Goal: Information Seeking & Learning: Learn about a topic

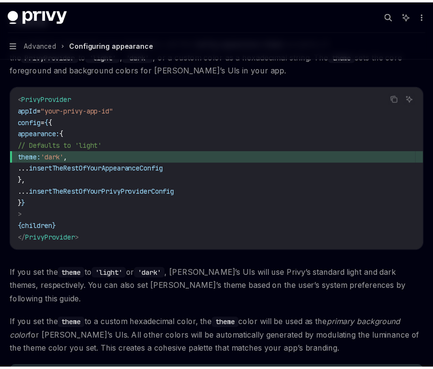
scroll to position [1458, 0]
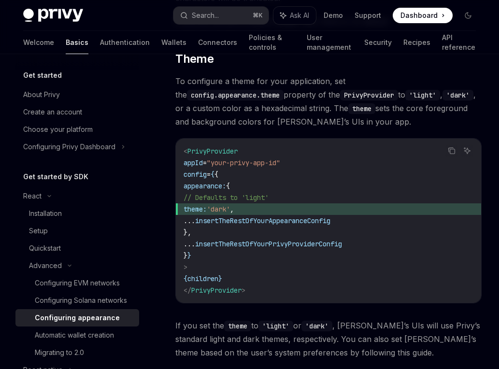
type textarea "*"
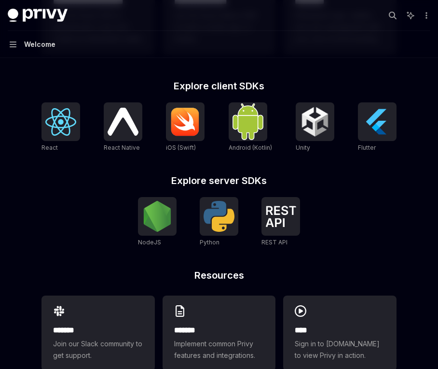
scroll to position [391, 0]
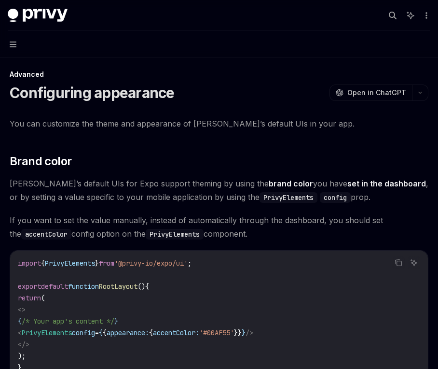
scroll to position [6, 0]
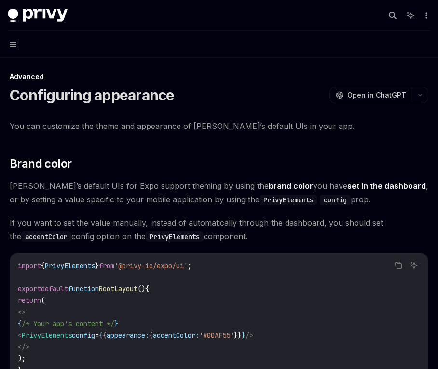
click at [16, 45] on button "Navigation" at bounding box center [219, 44] width 438 height 27
type textarea "*"
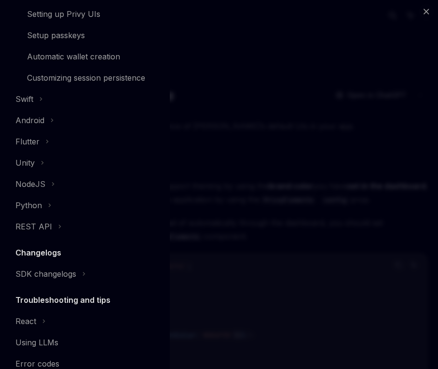
scroll to position [401, 0]
